Goal: Task Accomplishment & Management: Use online tool/utility

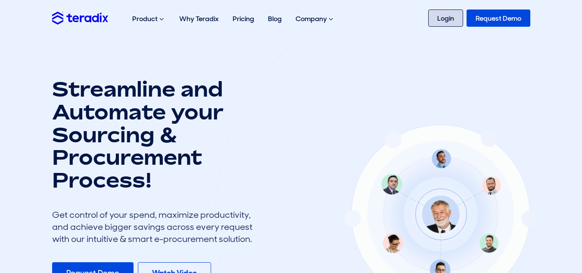
click at [445, 19] on link "Login" at bounding box center [445, 17] width 35 height 17
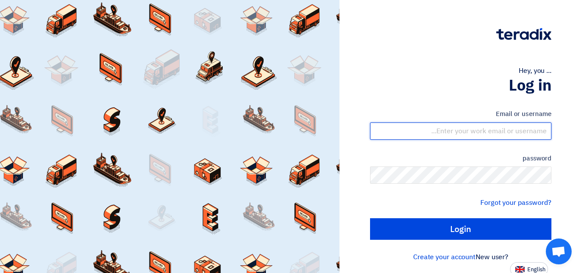
click at [530, 129] on input "text" at bounding box center [460, 130] width 181 height 17
type input "[EMAIL_ADDRESS][DOMAIN_NAME]"
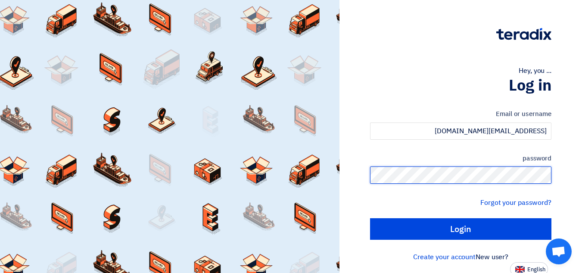
click at [370, 218] on input "Login" at bounding box center [460, 229] width 181 height 22
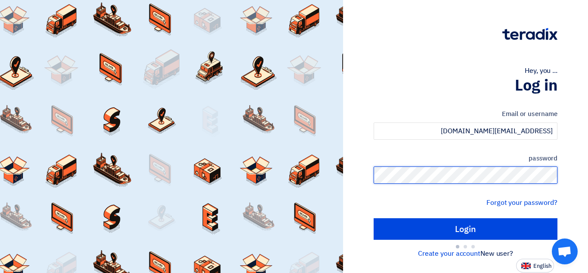
type input "Sign in"
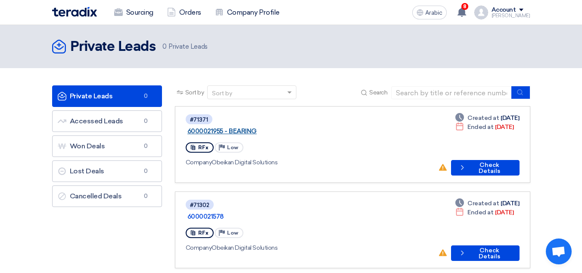
click at [257, 127] on font "6000021955 - BEARING" at bounding box center [221, 131] width 69 height 8
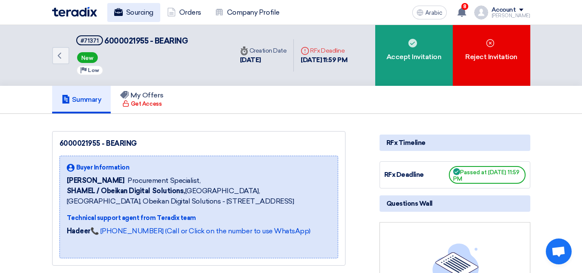
click at [143, 12] on font "Sourcing" at bounding box center [139, 12] width 27 height 8
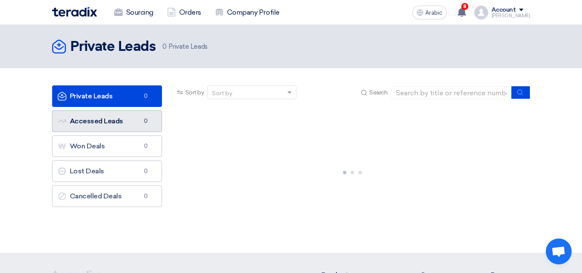
click at [109, 117] on font "Accessed Leads" at bounding box center [96, 121] width 53 height 8
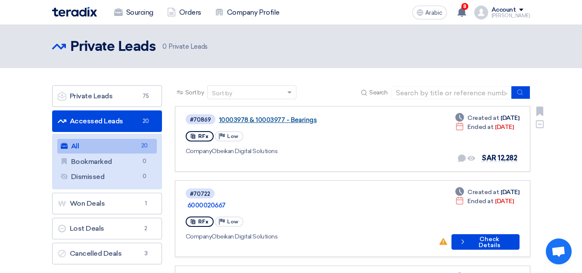
click at [282, 122] on font "10003978 & 10003977 - Bearings" at bounding box center [268, 120] width 98 height 8
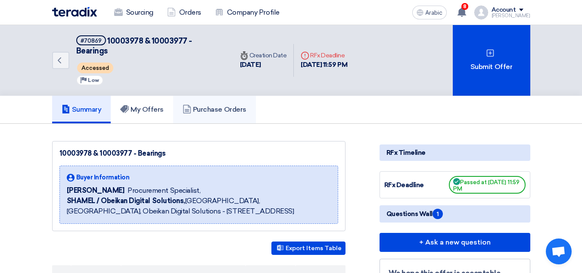
click at [222, 105] on font "Purchase Orders" at bounding box center [219, 109] width 53 height 8
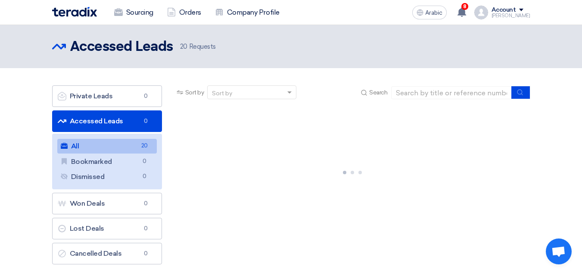
click at [120, 121] on font "Accessed Leads" at bounding box center [96, 121] width 53 height 8
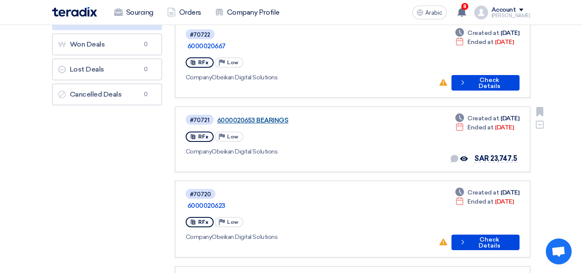
scroll to position [172, 0]
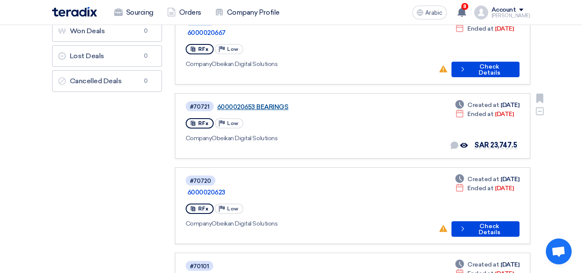
click at [266, 103] on font "6000020653 BEARINGS" at bounding box center [252, 107] width 71 height 8
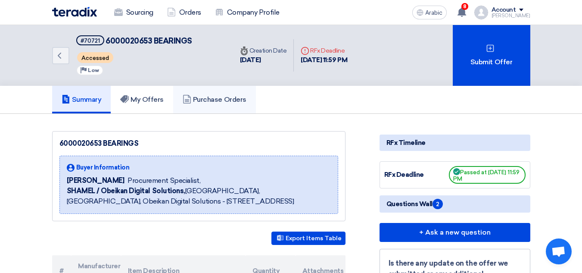
click at [237, 97] on font "Purchase Orders" at bounding box center [219, 99] width 53 height 8
